Goal: Task Accomplishment & Management: Complete application form

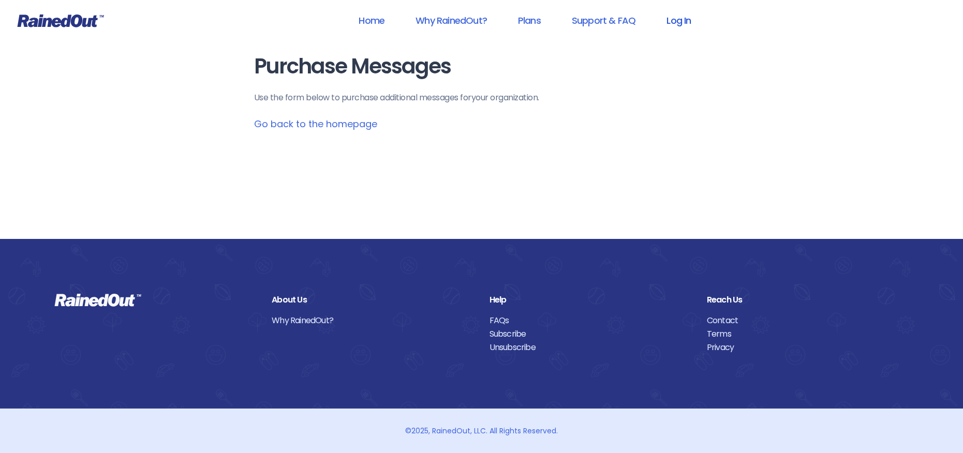
click at [676, 21] on link "Log In" at bounding box center [678, 20] width 51 height 23
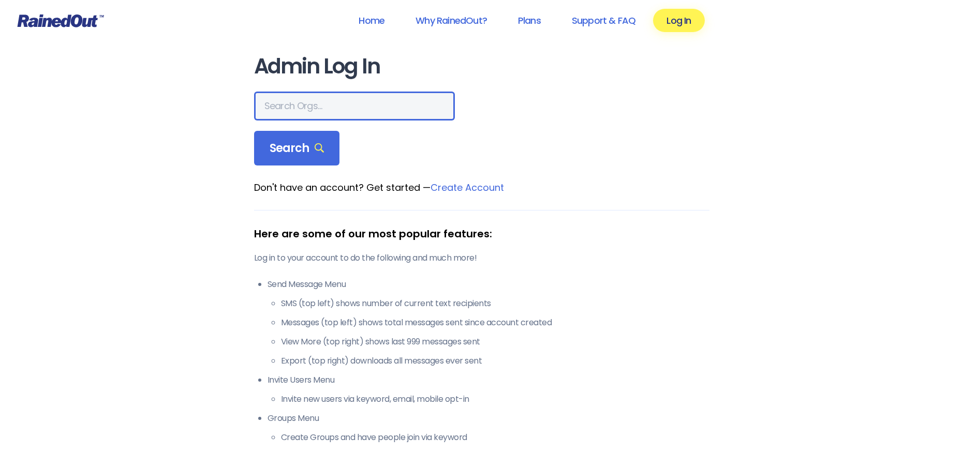
click at [271, 104] on input "text" at bounding box center [354, 106] width 201 height 29
type input "[PERSON_NAME] allegiance"
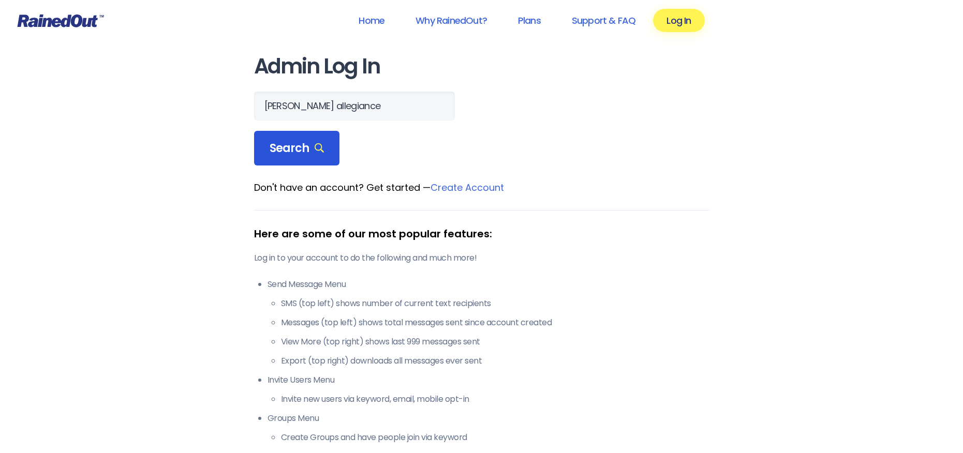
click at [305, 140] on div "Search" at bounding box center [297, 148] width 86 height 35
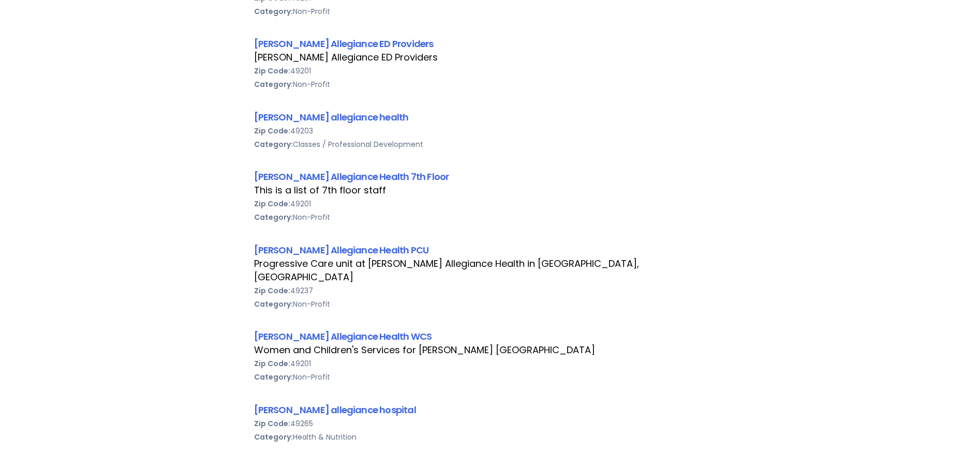
scroll to position [466, 0]
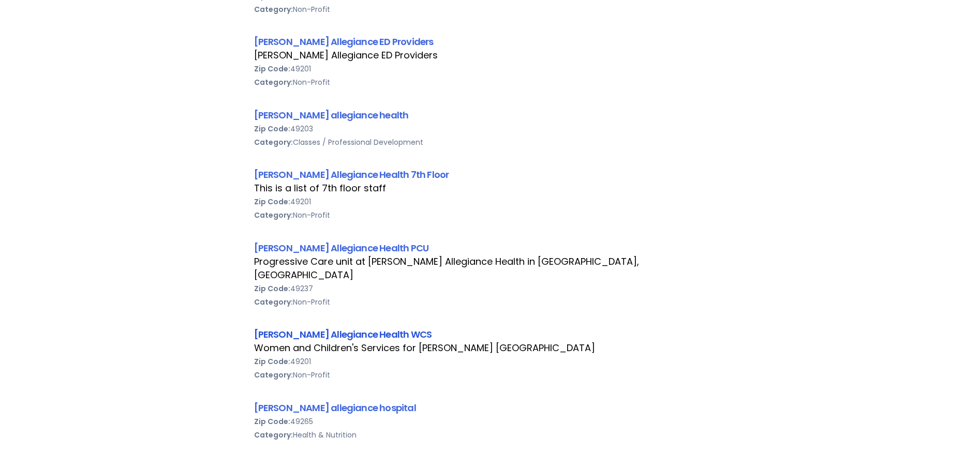
click at [337, 328] on link "[PERSON_NAME] Allegiance Health WCS" at bounding box center [343, 334] width 178 height 13
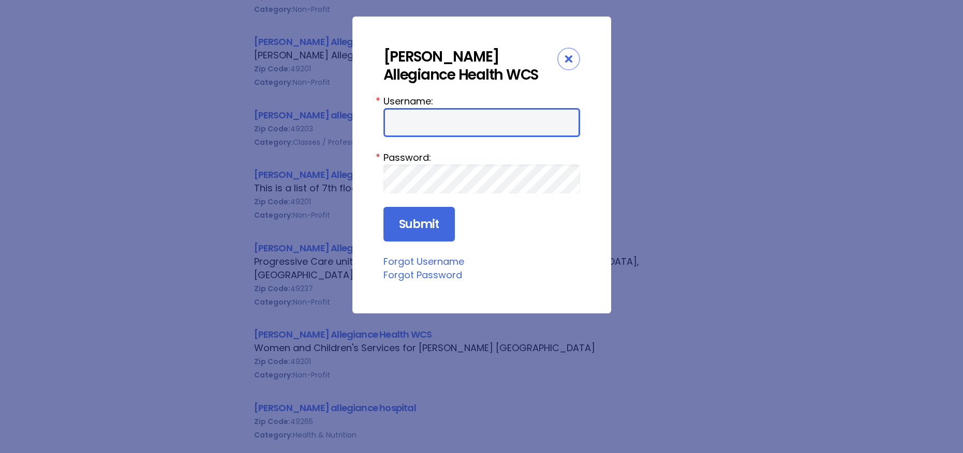
click at [399, 131] on input "Username:" at bounding box center [482, 122] width 197 height 29
type input "aprevos1"
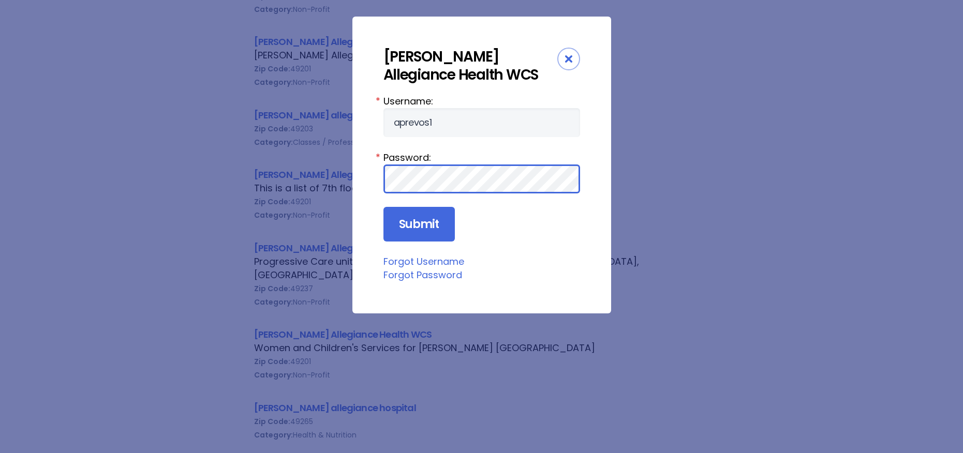
click at [384, 207] on input "Submit" at bounding box center [419, 224] width 71 height 35
